Goal: Book appointment/travel/reservation

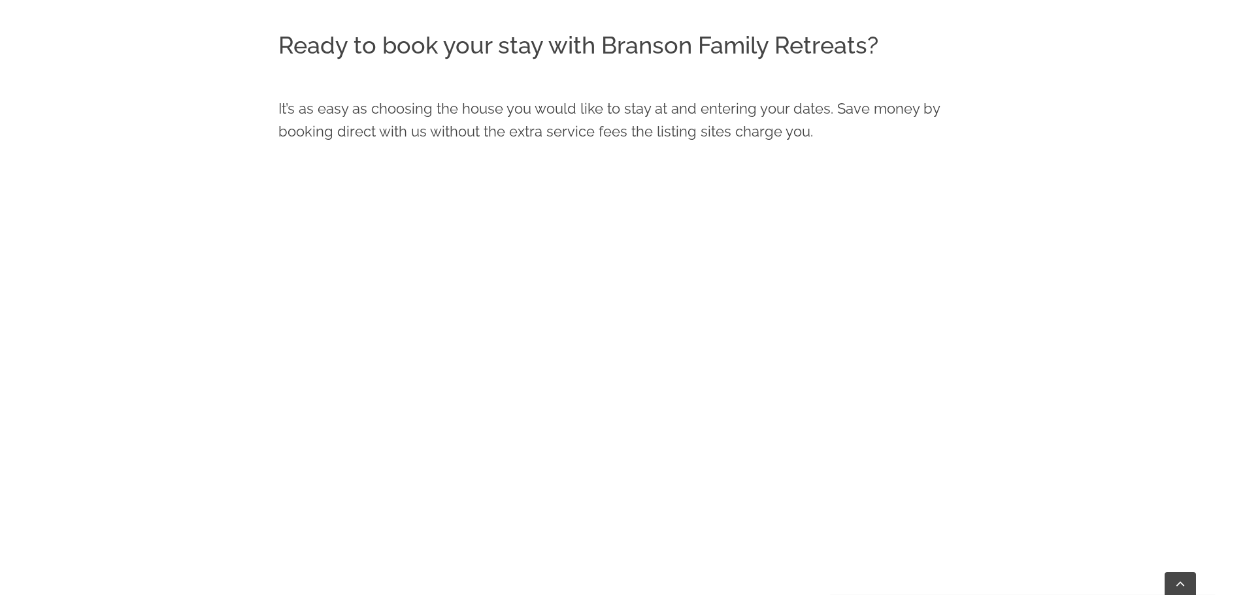
scroll to position [726, 0]
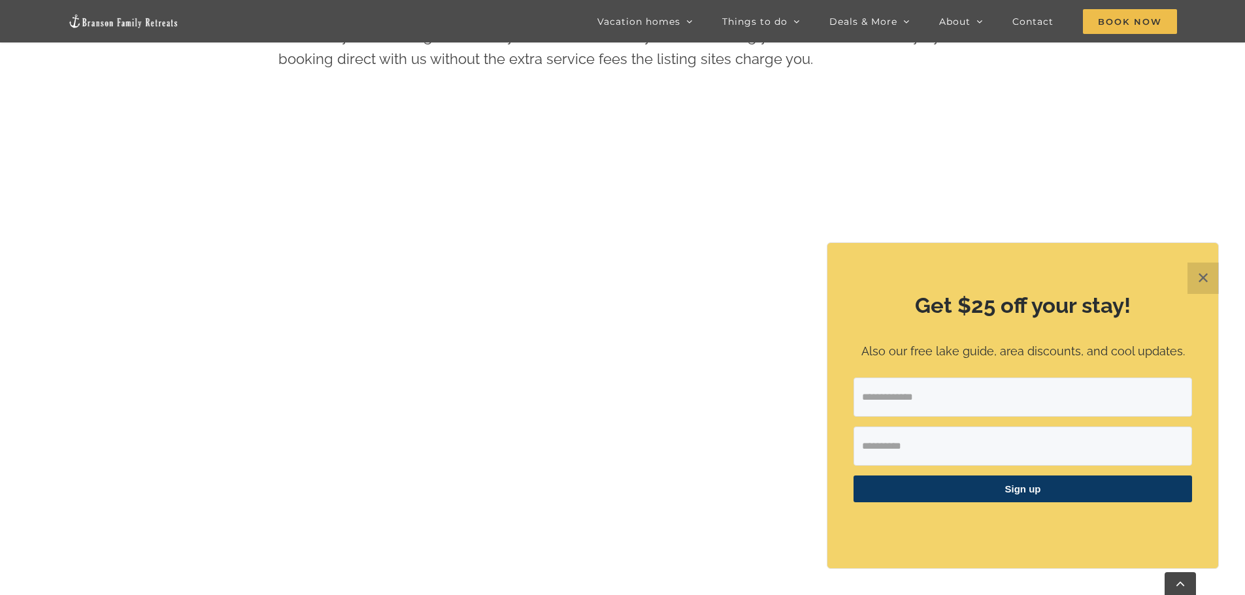
click at [1204, 275] on button "✕" at bounding box center [1202, 278] width 31 height 31
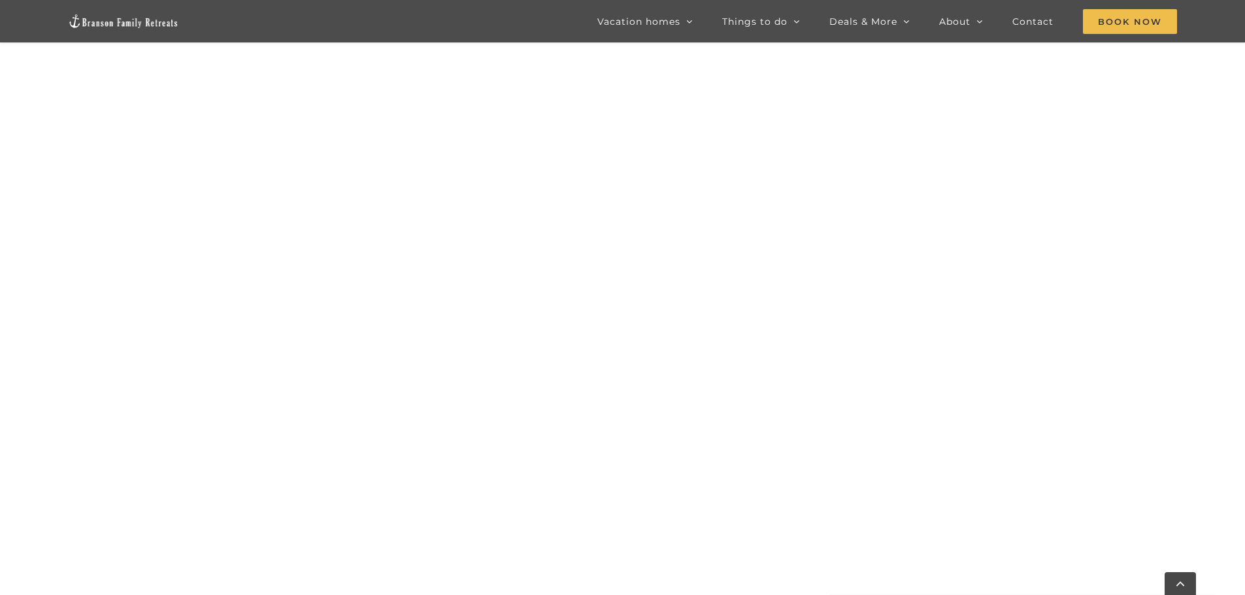
scroll to position [1249, 0]
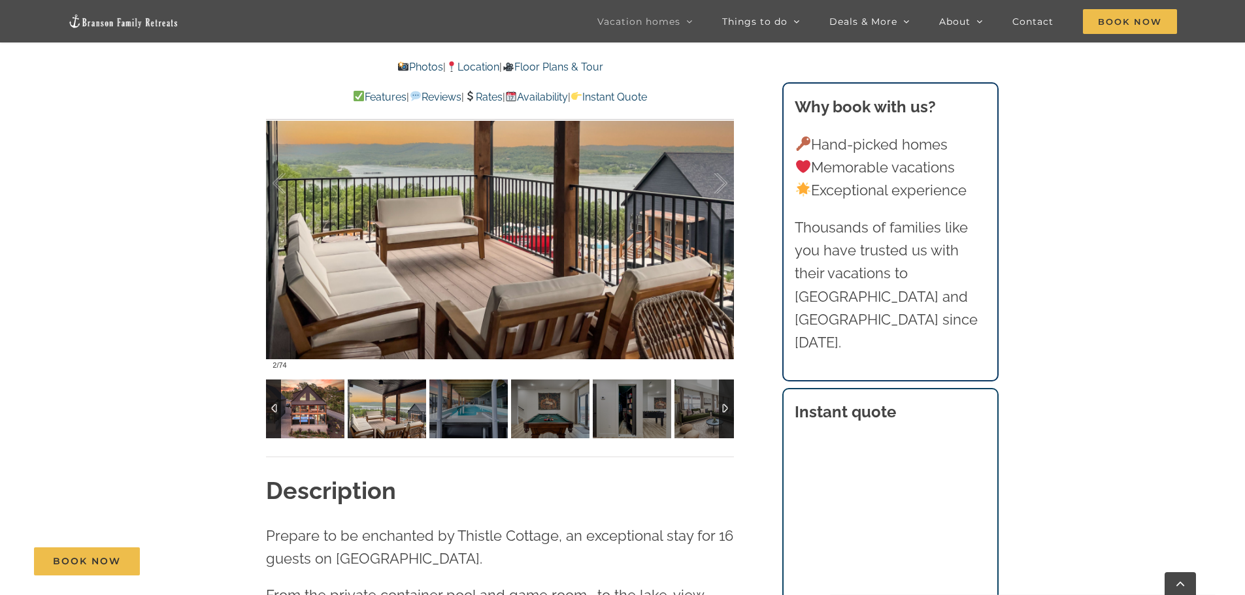
scroll to position [1111, 0]
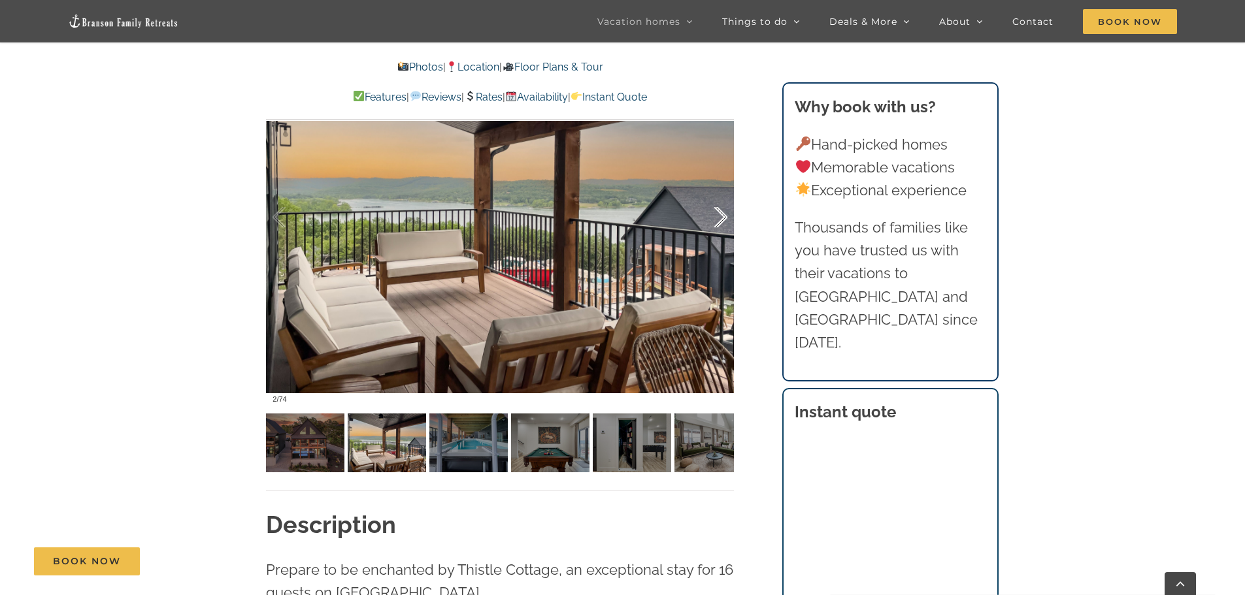
click at [716, 219] on div at bounding box center [707, 217] width 41 height 81
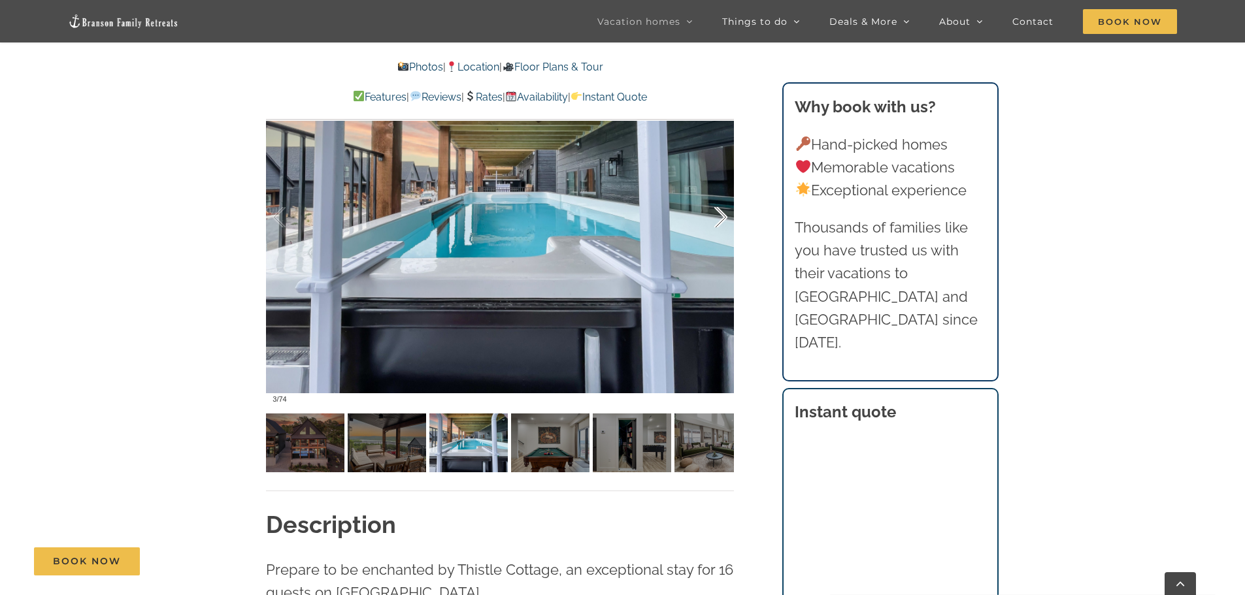
click at [716, 219] on div at bounding box center [707, 217] width 41 height 81
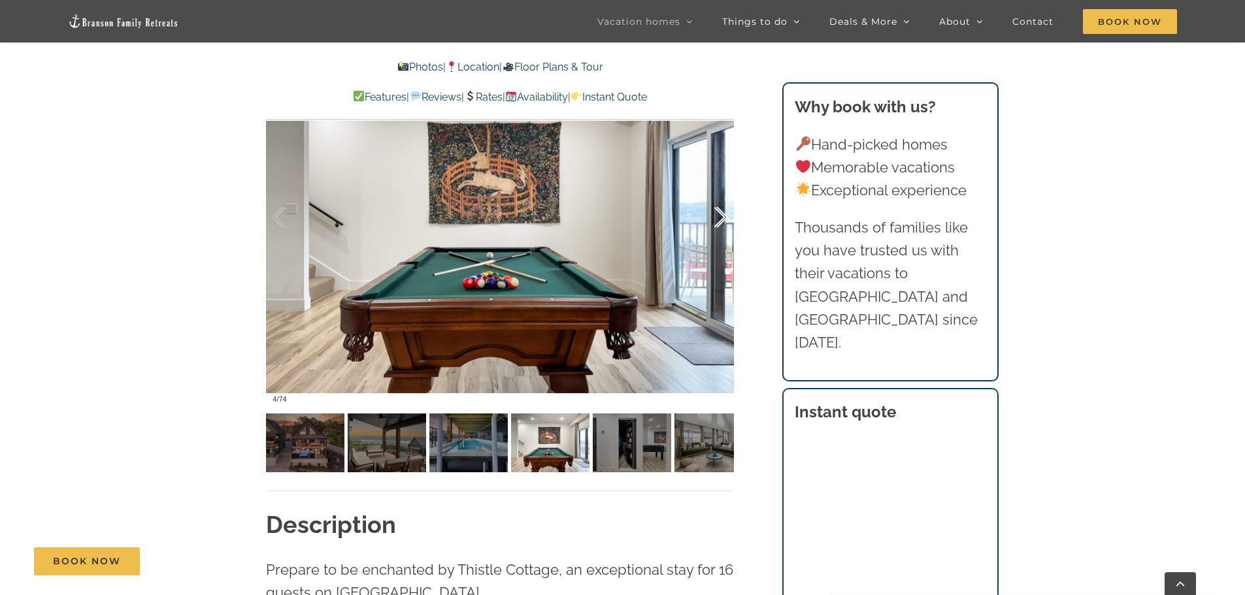
click at [716, 219] on div at bounding box center [707, 217] width 41 height 81
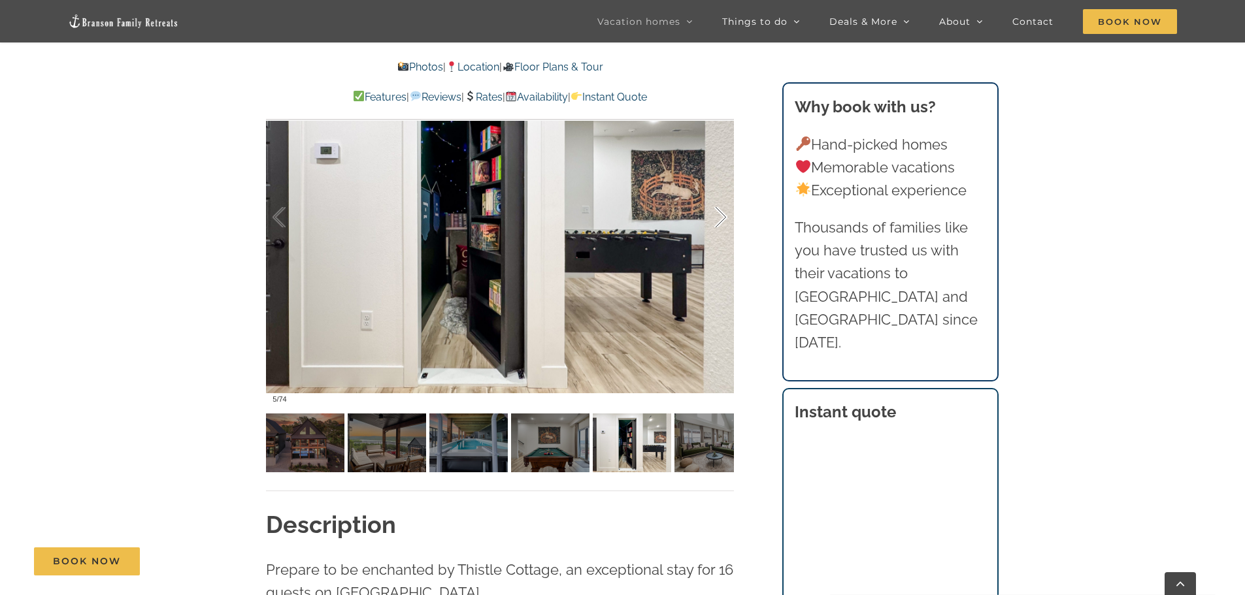
click at [716, 219] on div at bounding box center [707, 217] width 41 height 81
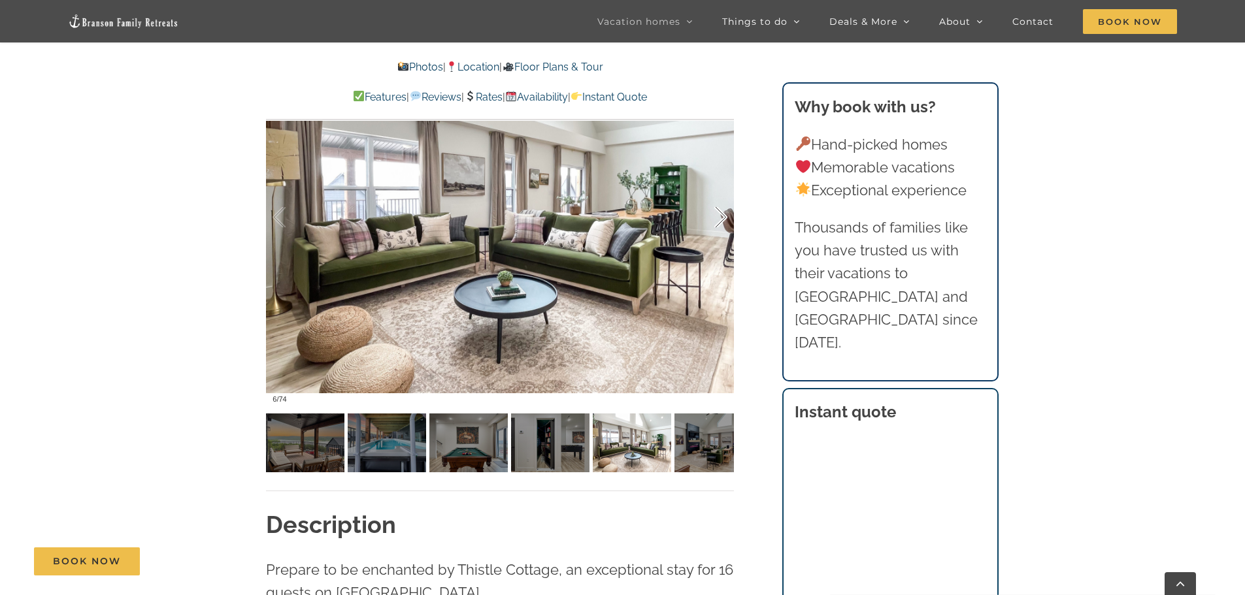
click at [716, 219] on div at bounding box center [707, 217] width 41 height 81
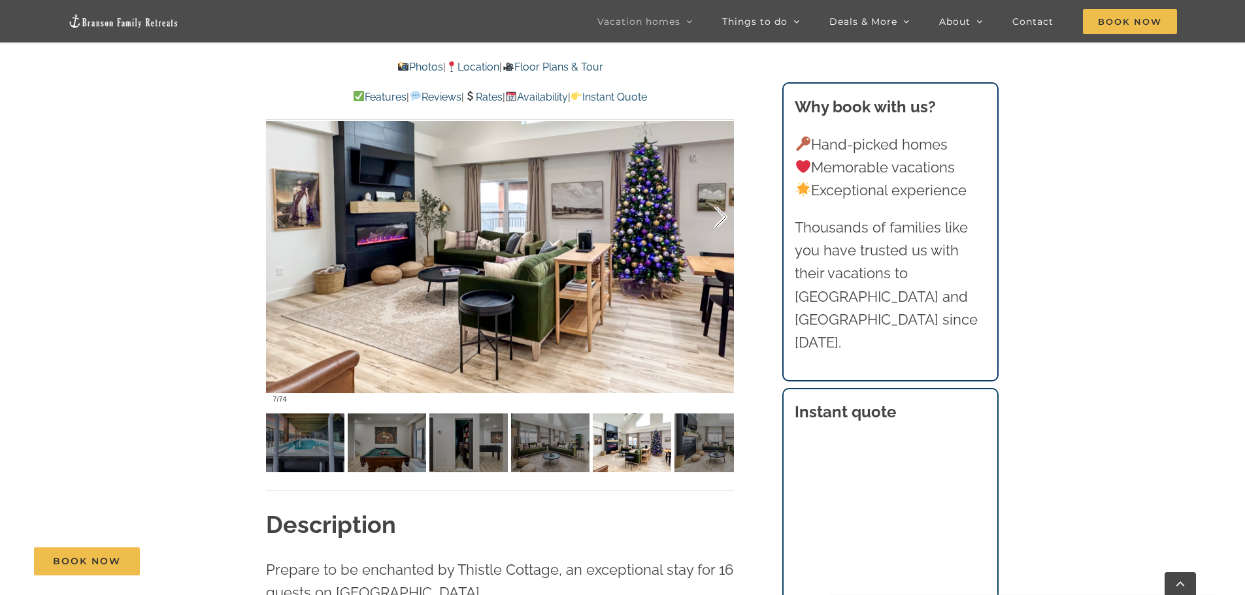
click at [716, 219] on div at bounding box center [707, 217] width 41 height 81
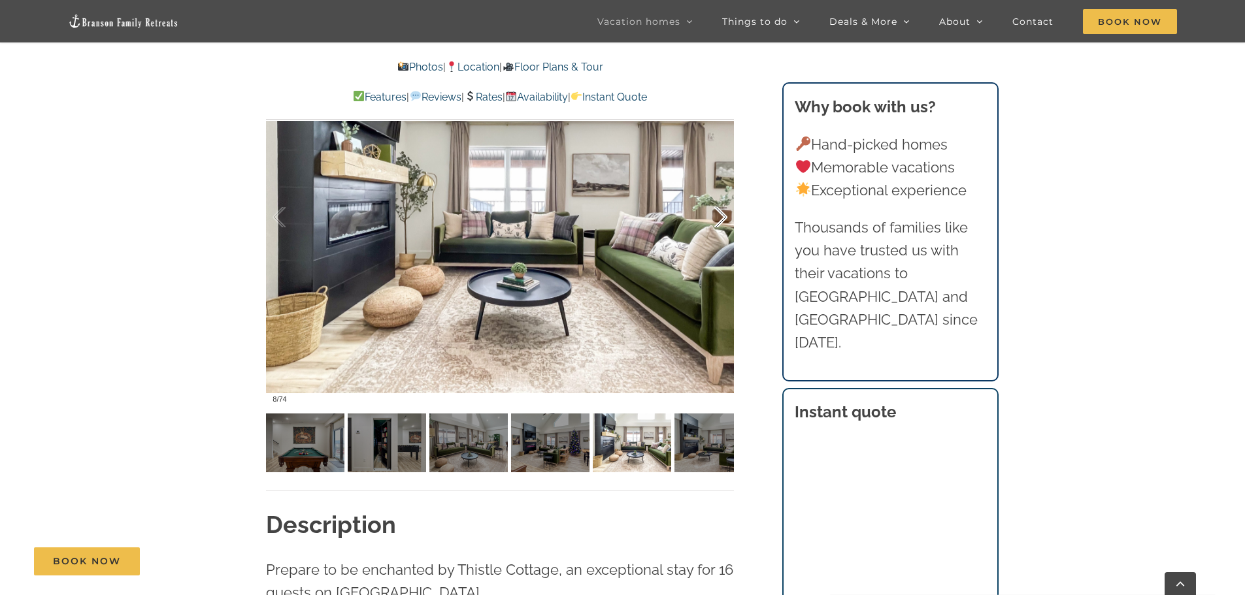
click at [716, 219] on div at bounding box center [707, 217] width 41 height 81
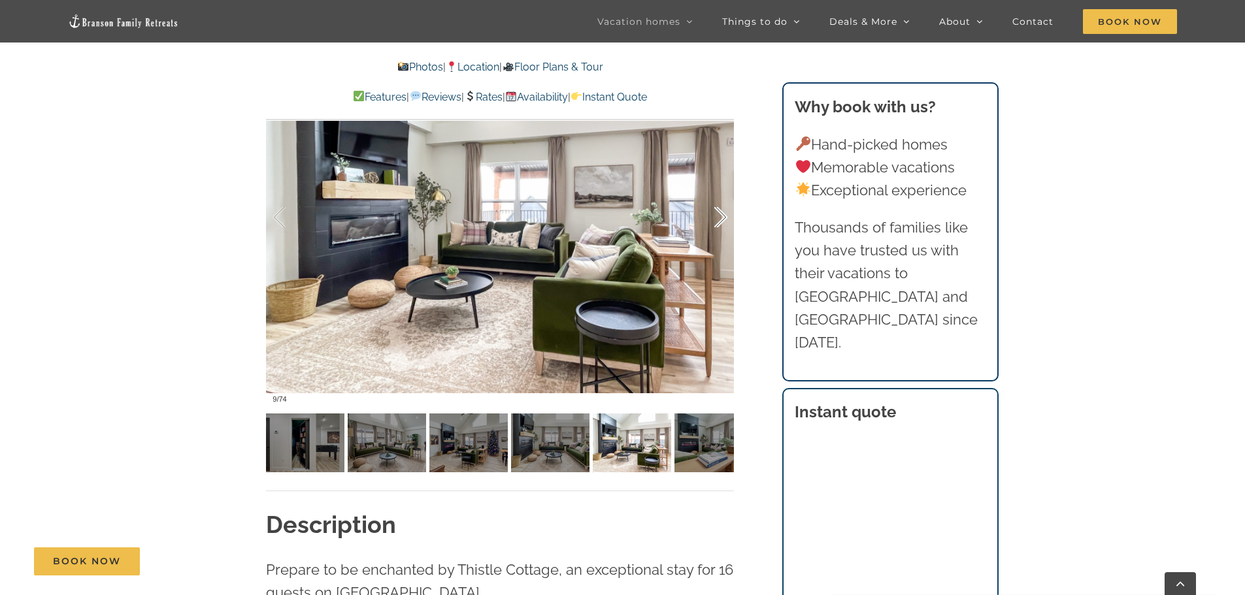
click at [716, 219] on div at bounding box center [707, 217] width 41 height 81
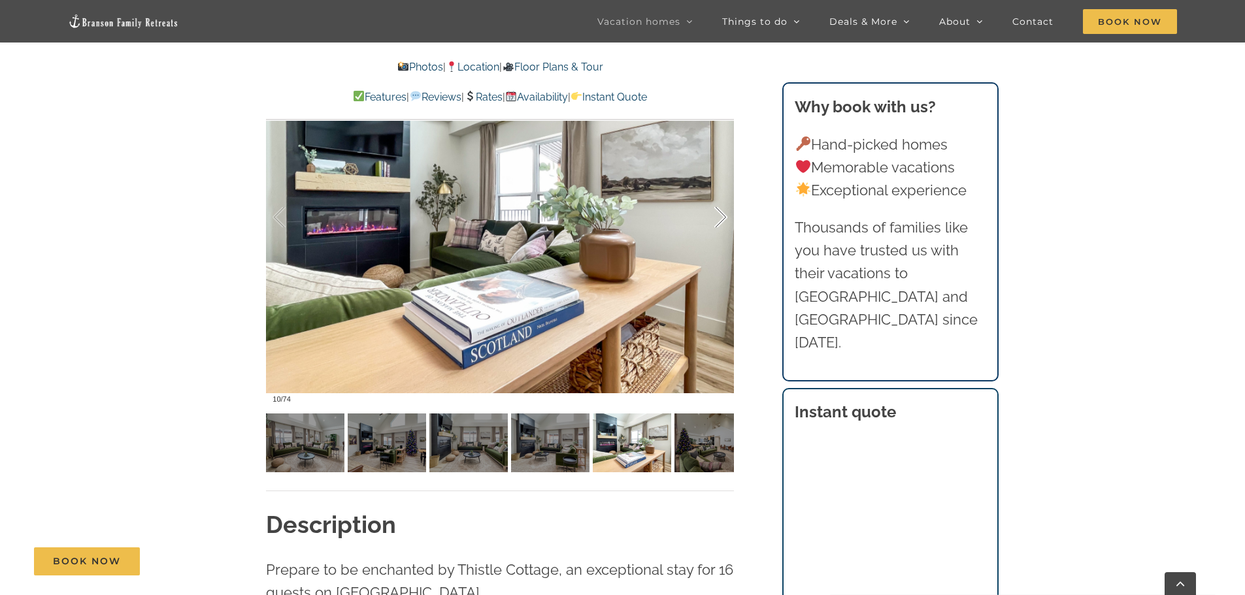
click at [716, 219] on div at bounding box center [707, 217] width 41 height 81
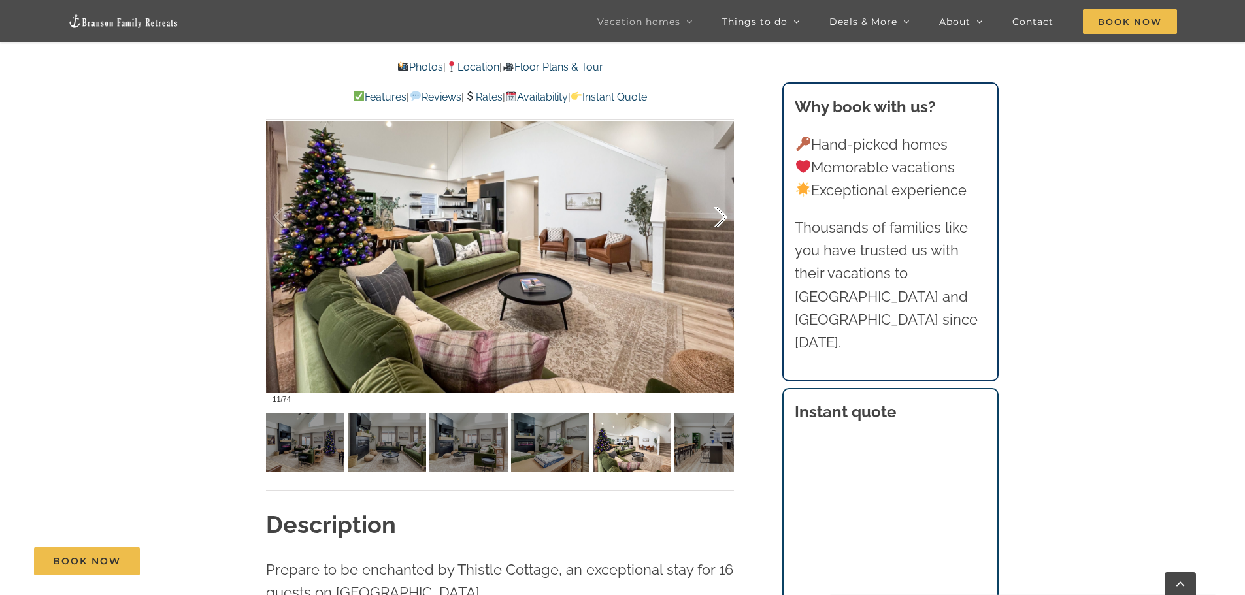
click at [717, 216] on div at bounding box center [707, 217] width 41 height 81
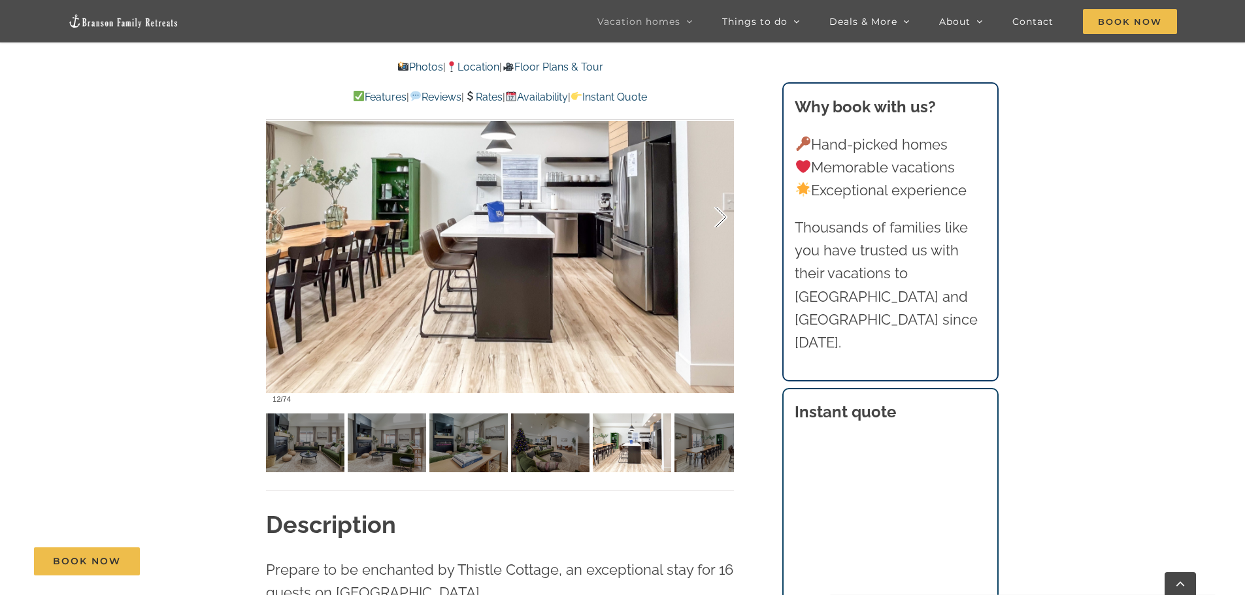
click at [717, 216] on div at bounding box center [707, 217] width 41 height 81
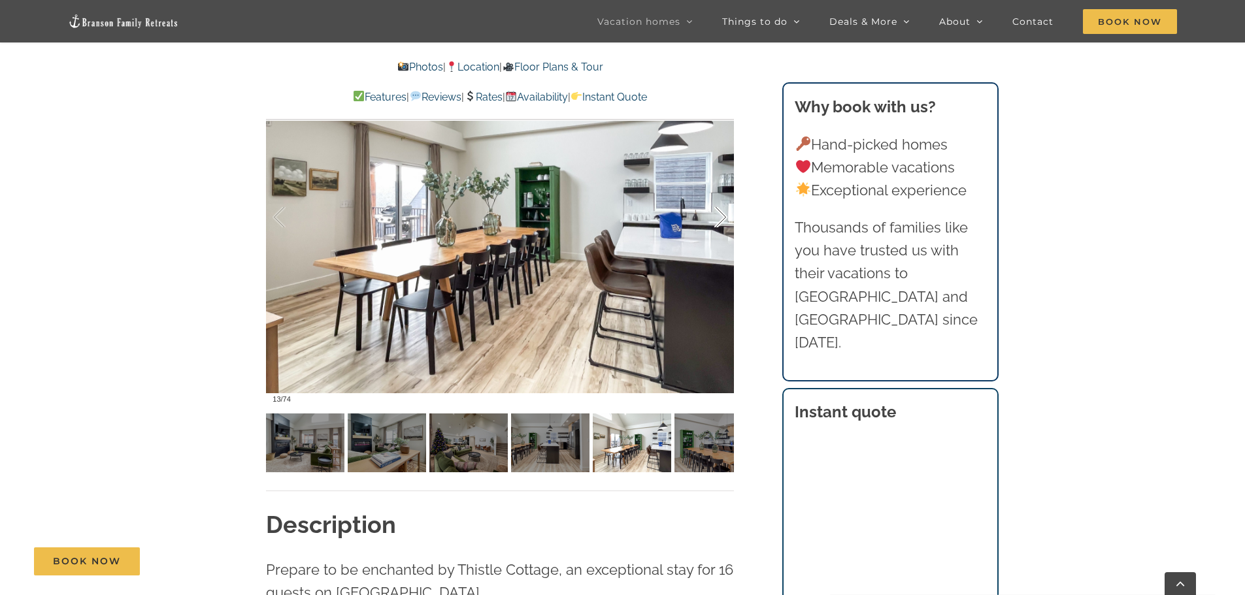
click at [717, 216] on div at bounding box center [707, 217] width 41 height 81
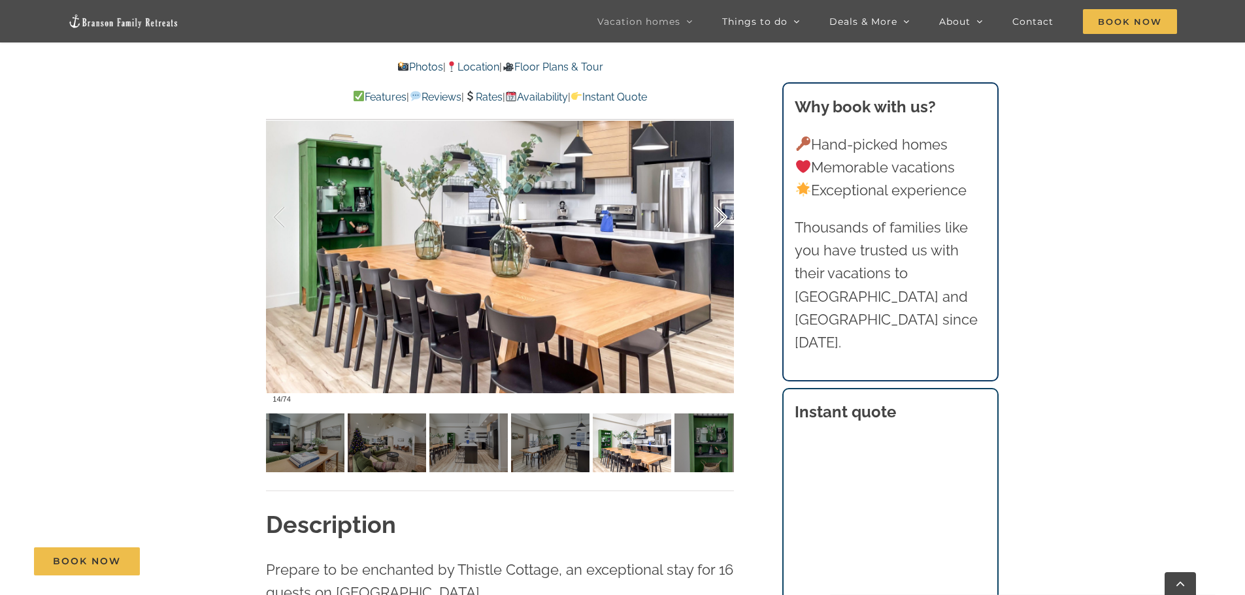
click at [717, 216] on div at bounding box center [707, 217] width 41 height 81
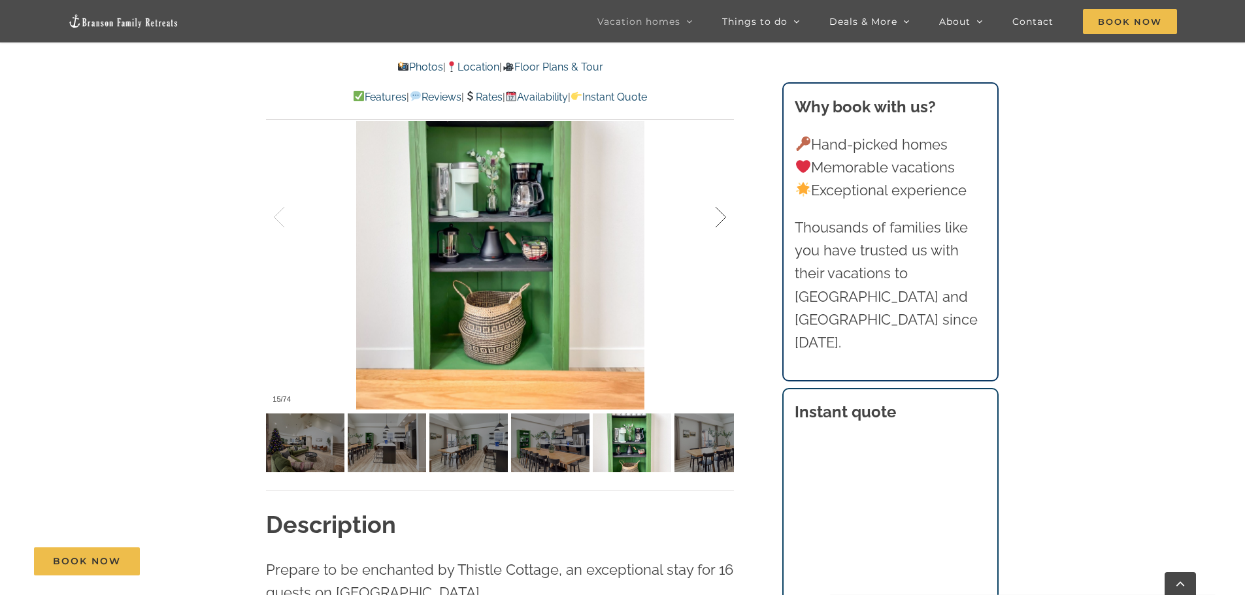
click at [717, 216] on div at bounding box center [707, 217] width 41 height 81
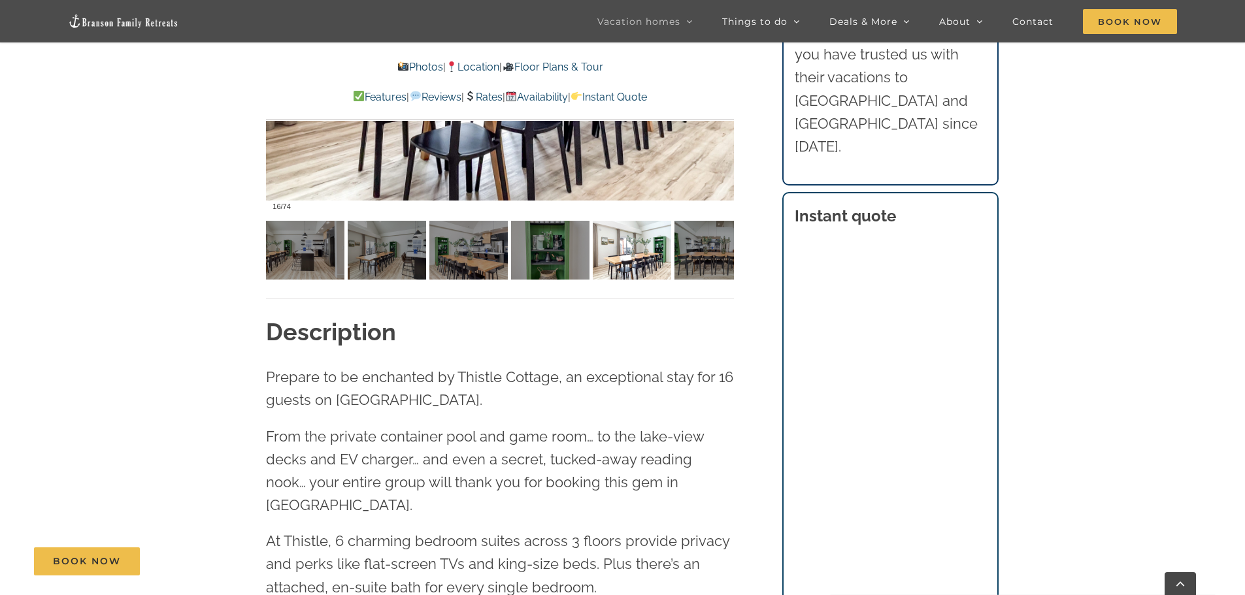
scroll to position [1307, 0]
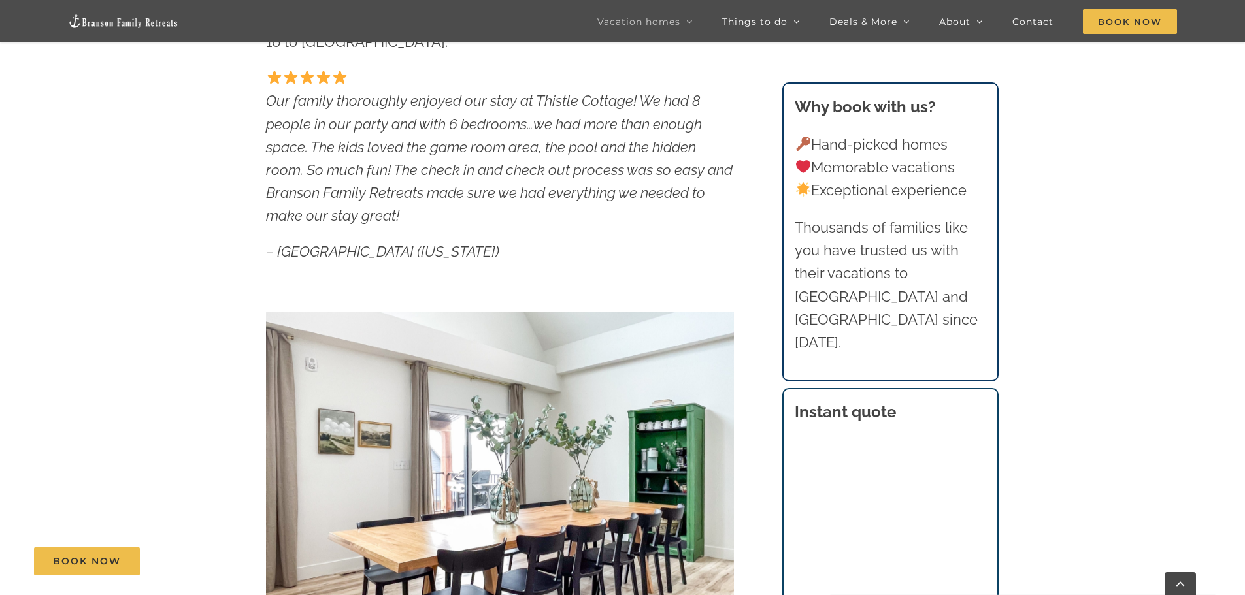
scroll to position [523, 0]
